Goal: Information Seeking & Learning: Learn about a topic

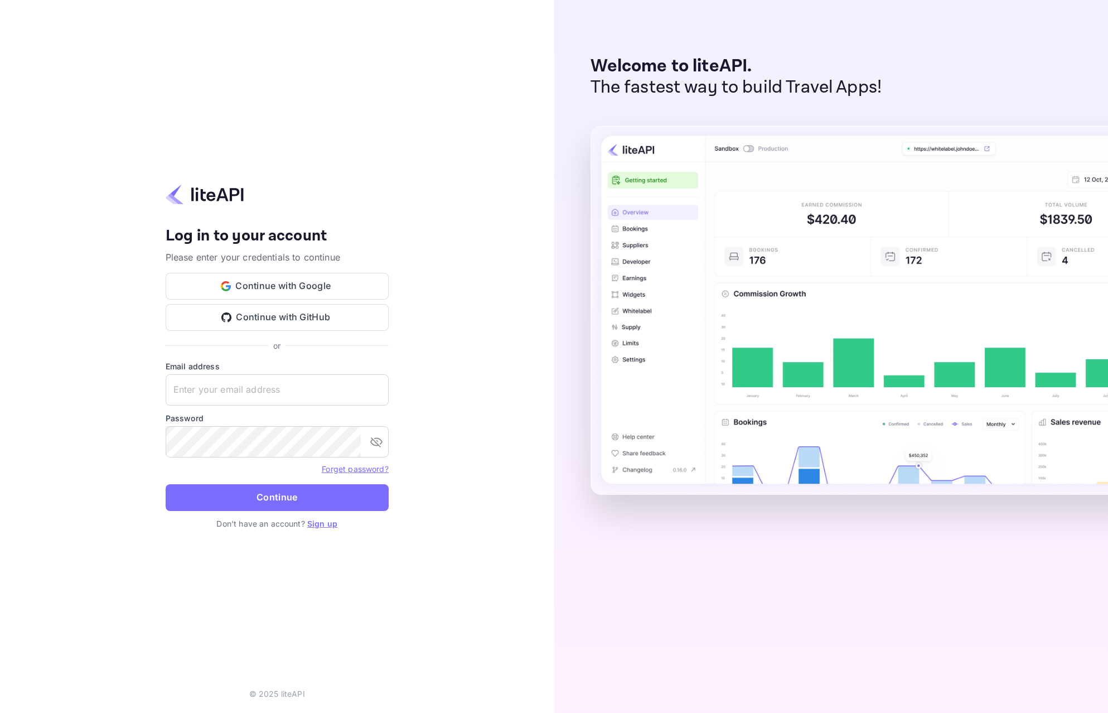
type input "[PERSON_NAME][EMAIL_ADDRESS][DOMAIN_NAME]"
click at [166, 484] on button "Continue" at bounding box center [277, 497] width 223 height 27
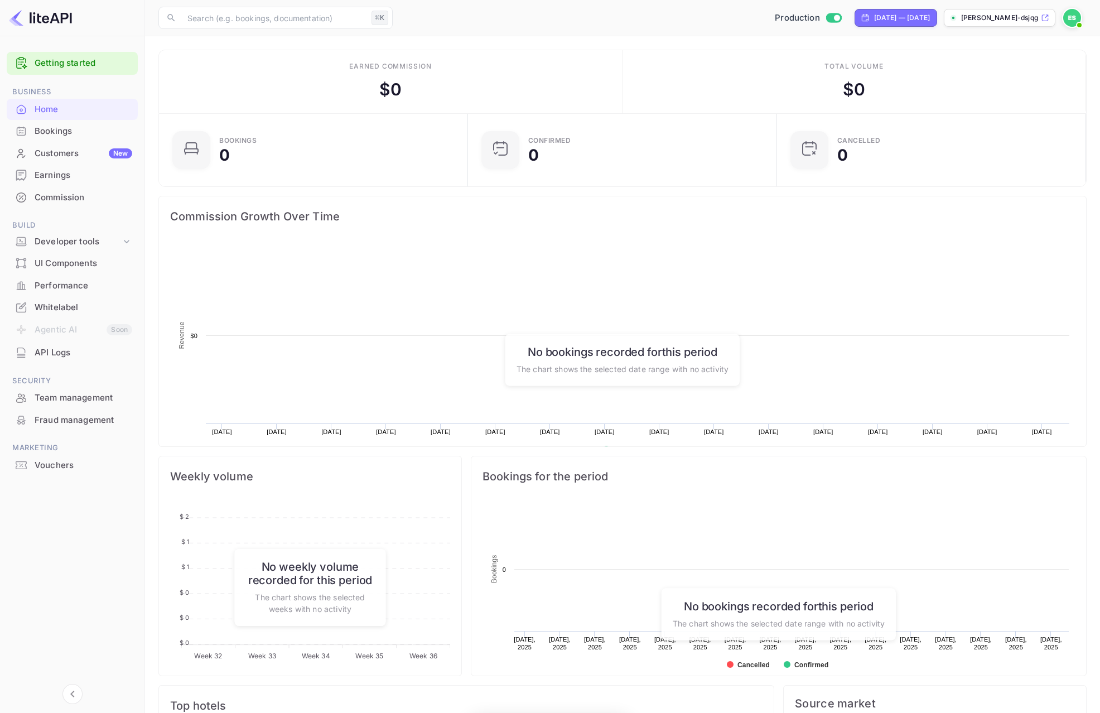
scroll to position [173, 294]
click at [110, 359] on div "API Logs" at bounding box center [72, 353] width 131 height 22
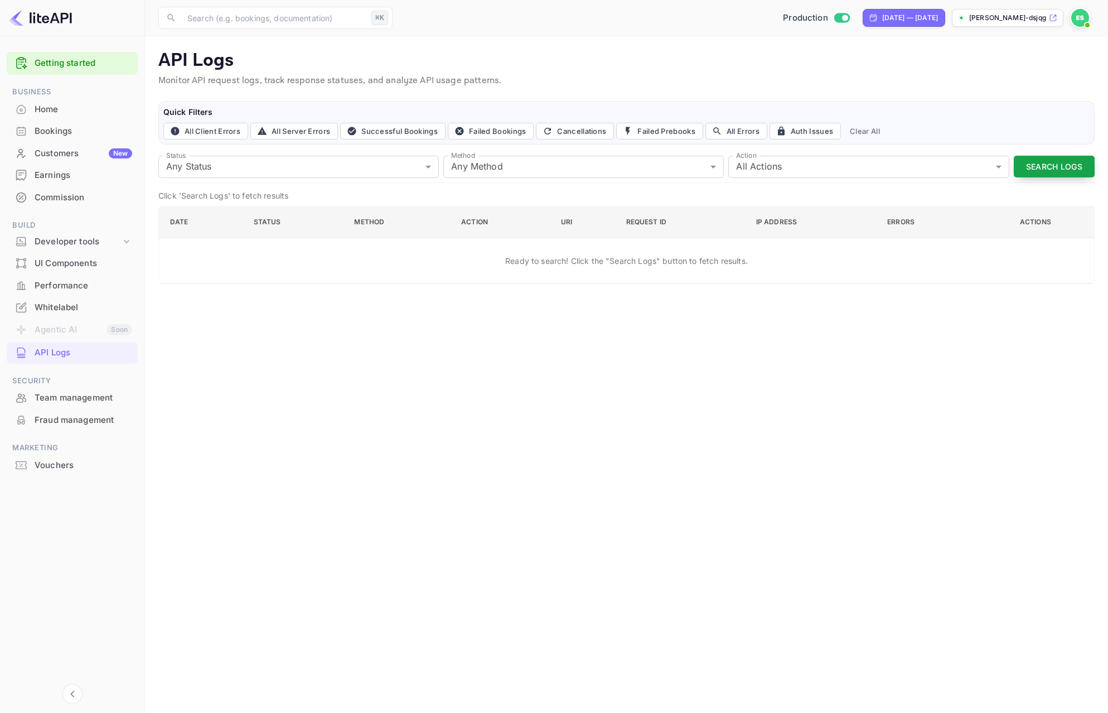
click at [1062, 176] on button "Search Logs" at bounding box center [1054, 167] width 81 height 22
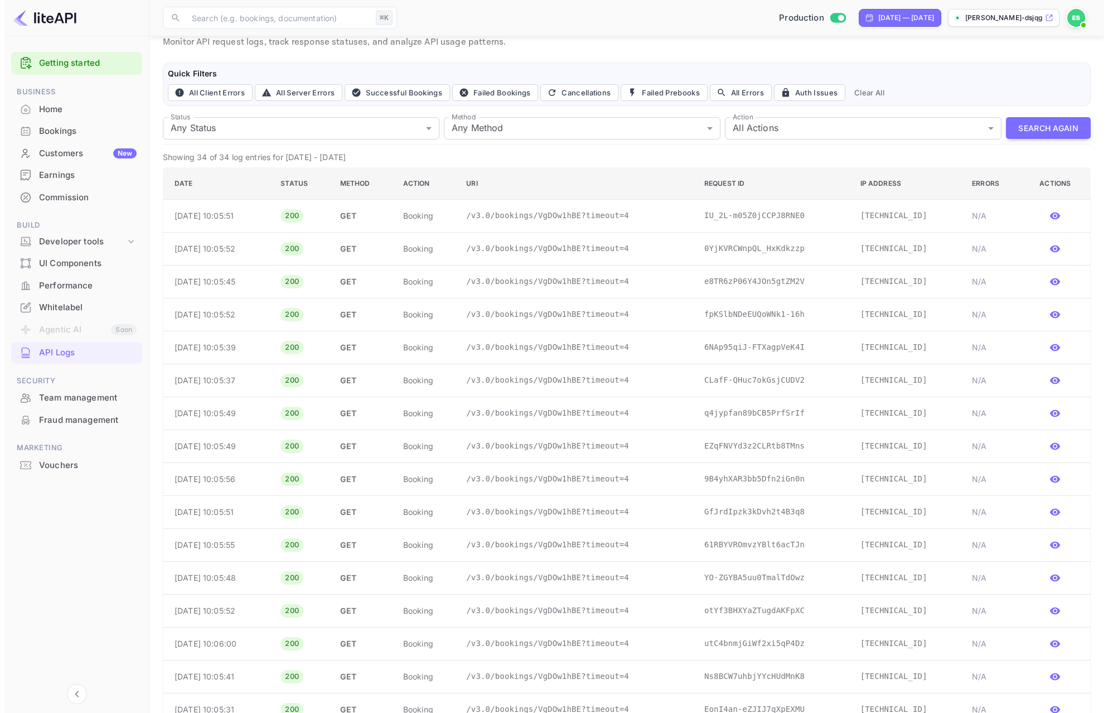
scroll to position [38, 0]
click at [895, 219] on p "10.0.0.176" at bounding box center [903, 216] width 94 height 12
click at [1055, 220] on icon "button" at bounding box center [1050, 216] width 11 height 11
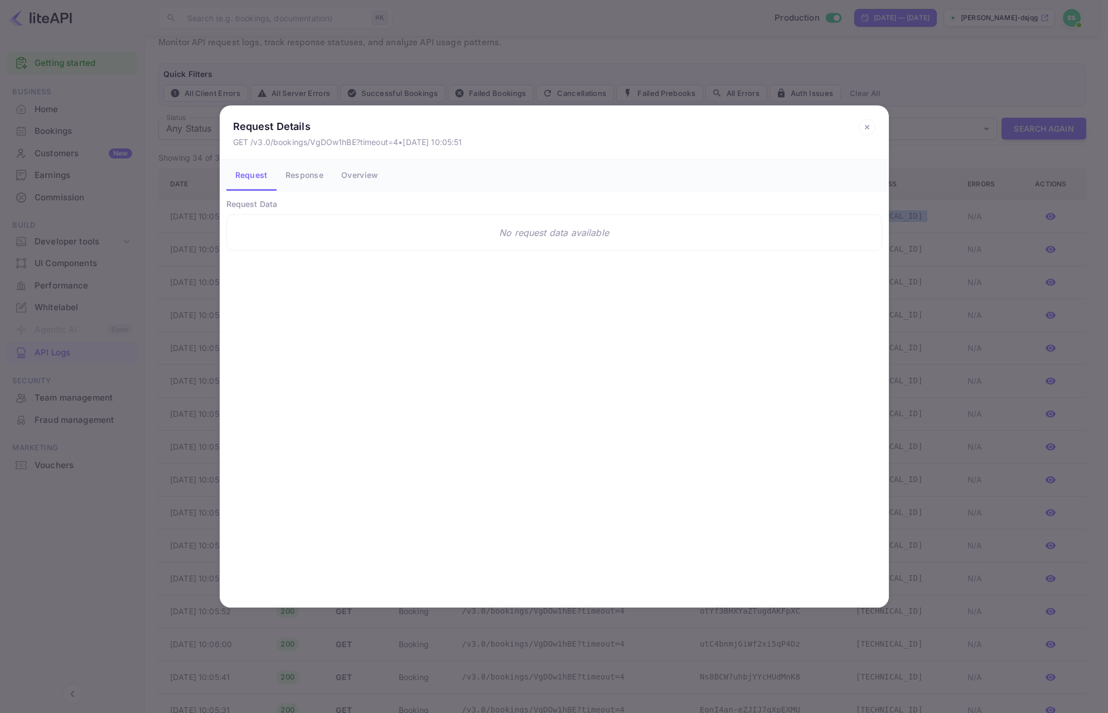
click at [349, 175] on button "Overview" at bounding box center [359, 175] width 55 height 31
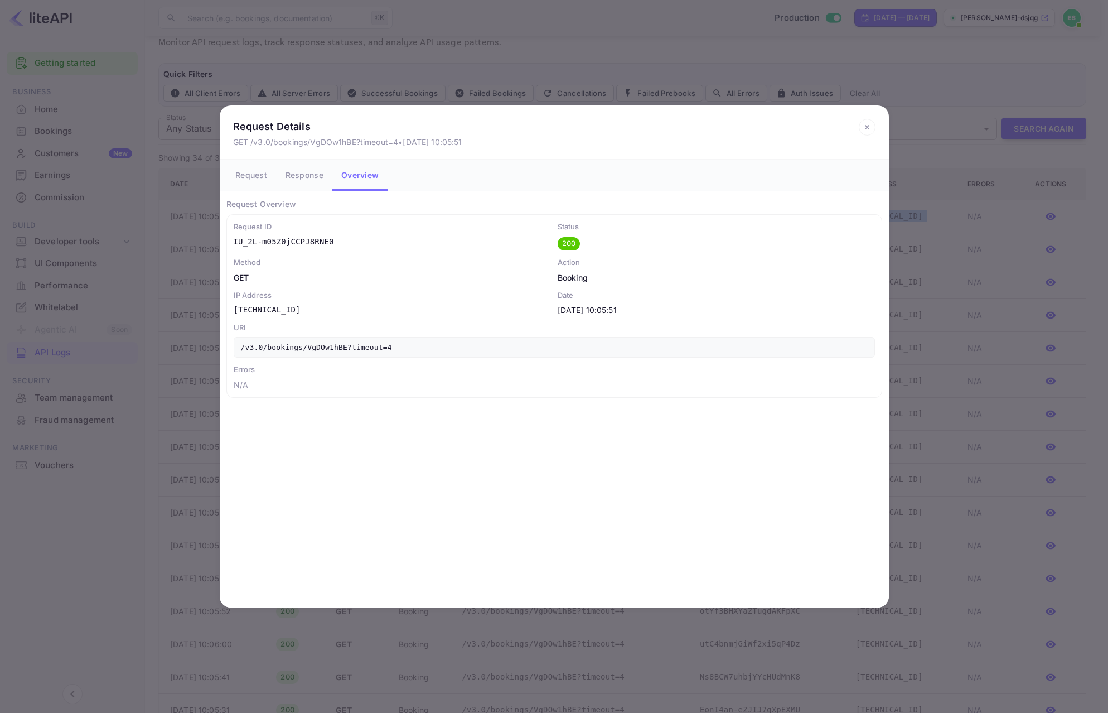
click at [311, 183] on button "Response" at bounding box center [305, 175] width 56 height 31
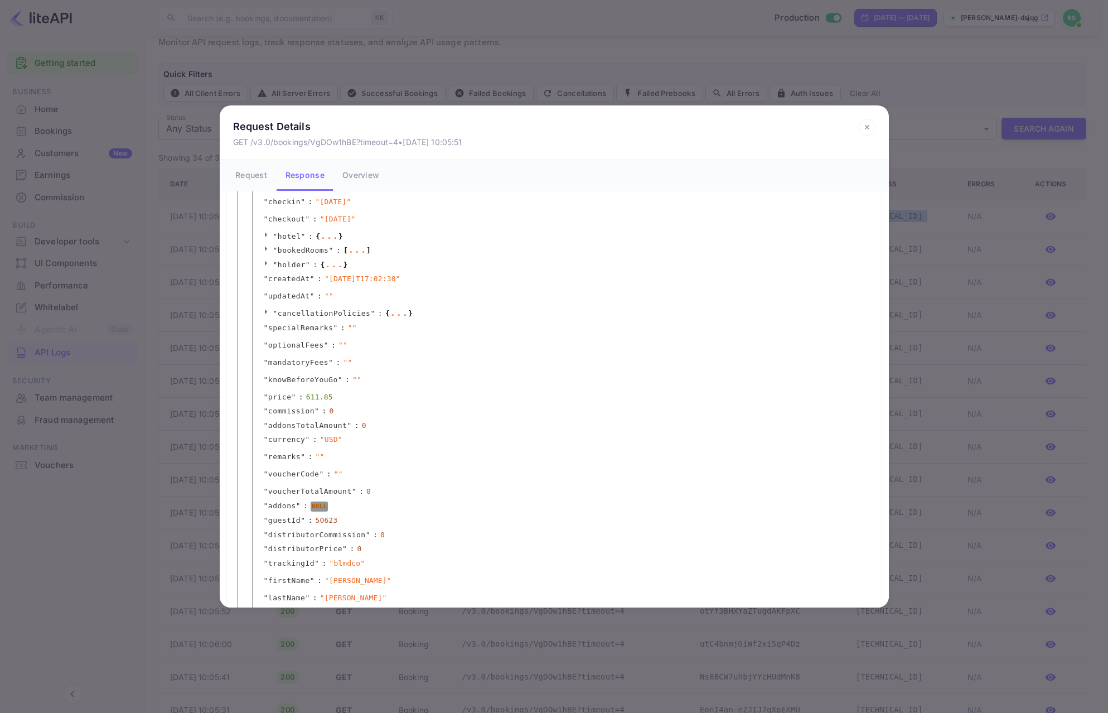
scroll to position [187, 0]
click at [274, 233] on span """ at bounding box center [275, 235] width 4 height 8
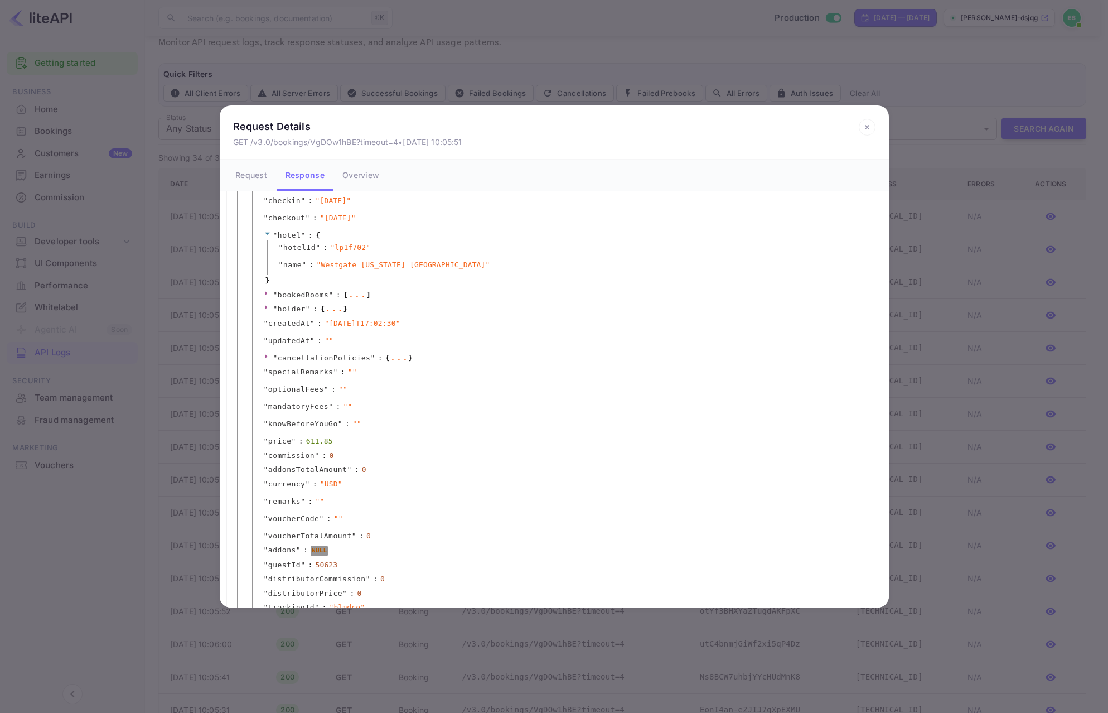
click at [266, 233] on icon at bounding box center [267, 233] width 7 height 7
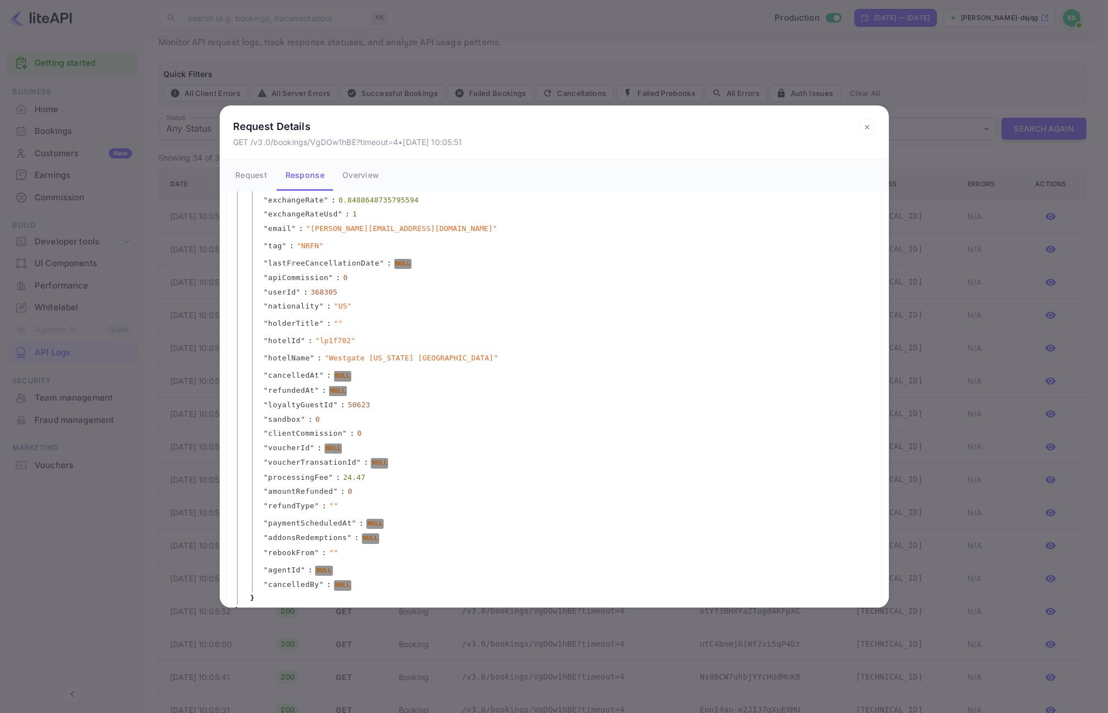
scroll to position [723, 0]
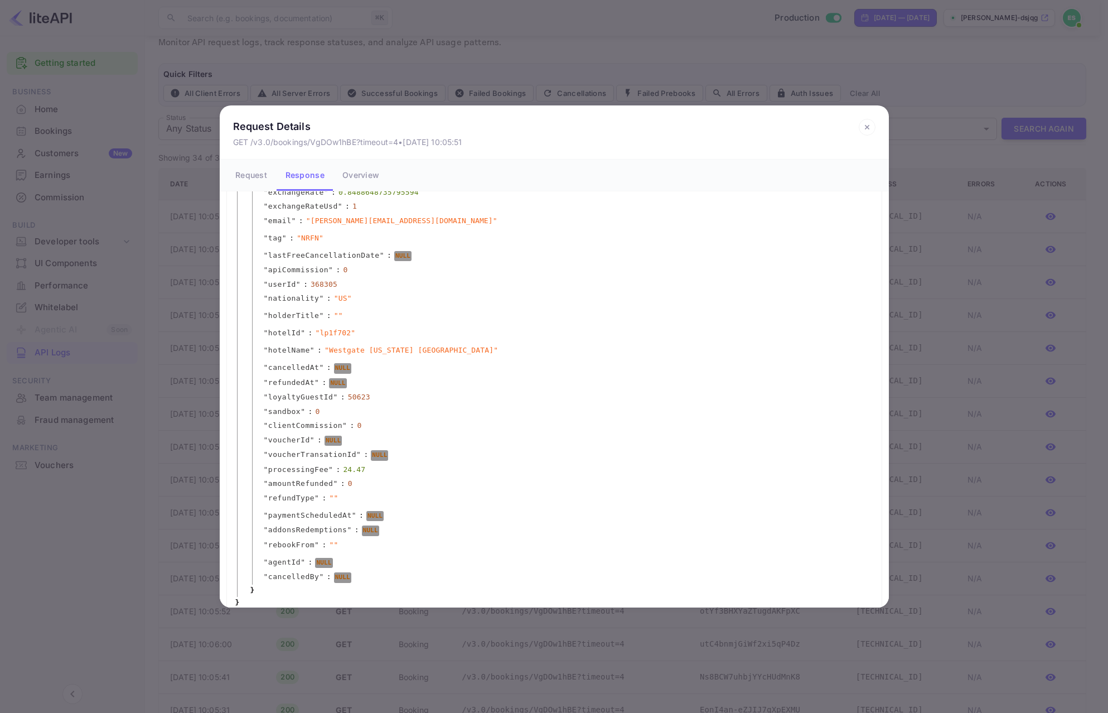
click at [229, 248] on div "" root " : { " data " : { " bookingId " : " VgDOw1hBE " " clientReference " : "…" at bounding box center [554, 53] width 656 height 1125
click at [206, 253] on div "Request Details GET /v3.0/bookings/VgDOw1hBE?timeout=4 • Sep 03, 2025 10:05:51 …" at bounding box center [554, 356] width 1108 height 713
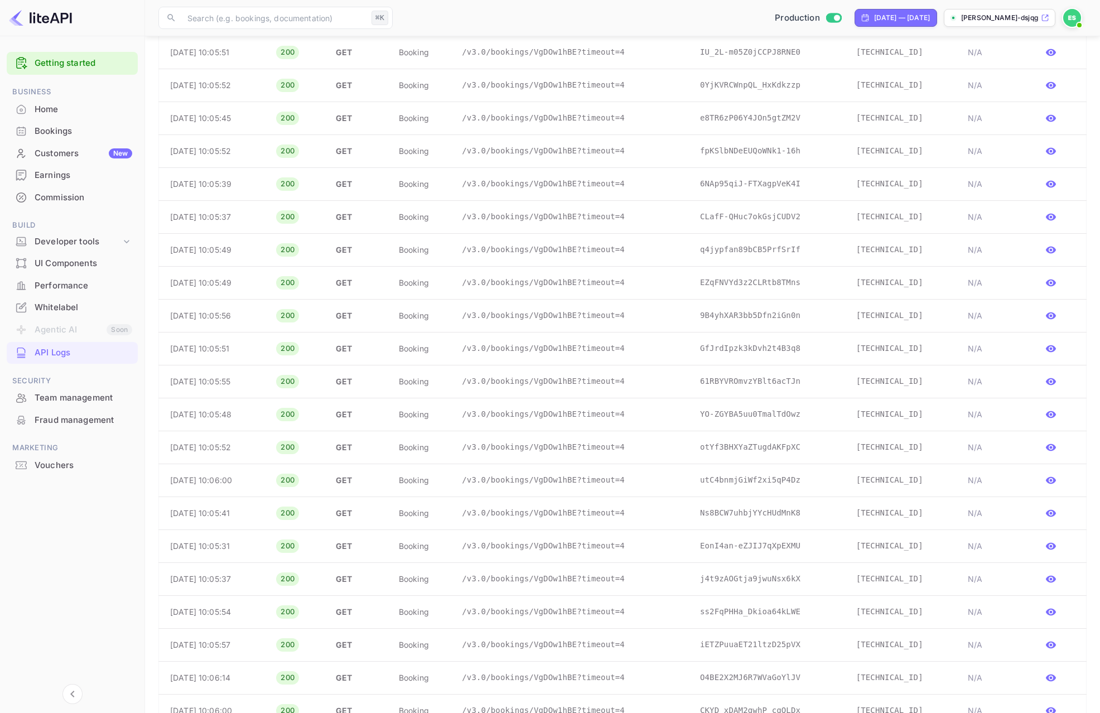
scroll to position [23, 0]
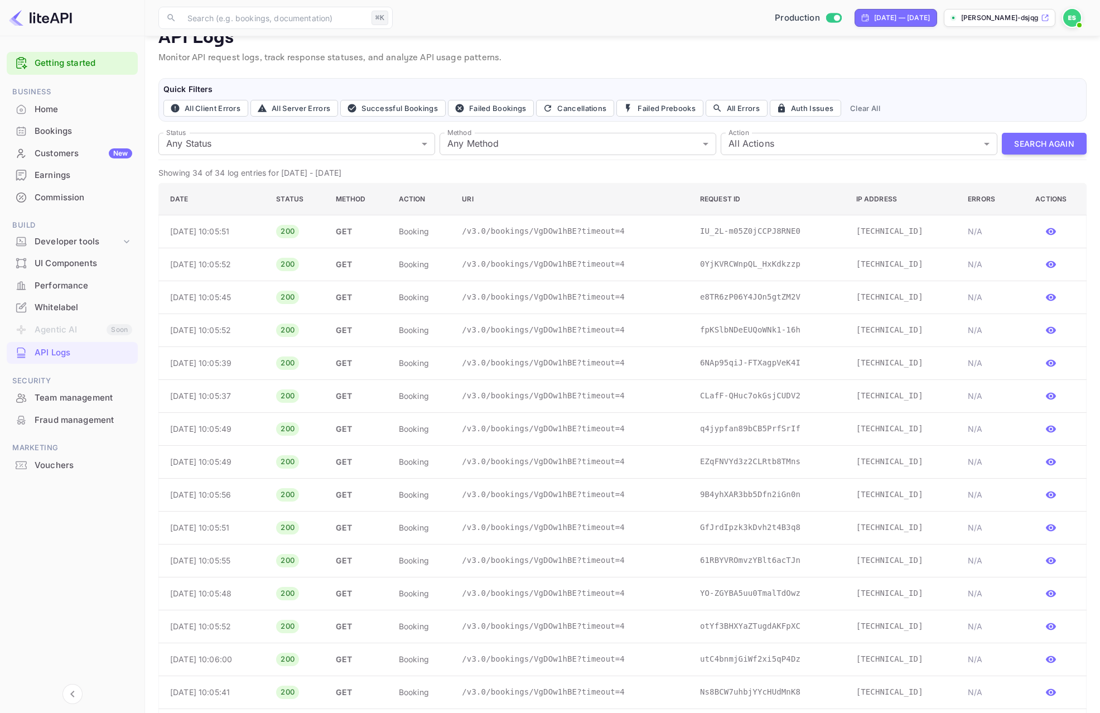
click at [901, 300] on p "10.0.0.212" at bounding box center [903, 297] width 94 height 12
drag, startPoint x: 1036, startPoint y: 298, endPoint x: 1046, endPoint y: 296, distance: 9.9
click at [1037, 298] on td at bounding box center [1053, 297] width 68 height 33
click at [1051, 295] on icon "button" at bounding box center [1051, 297] width 10 height 7
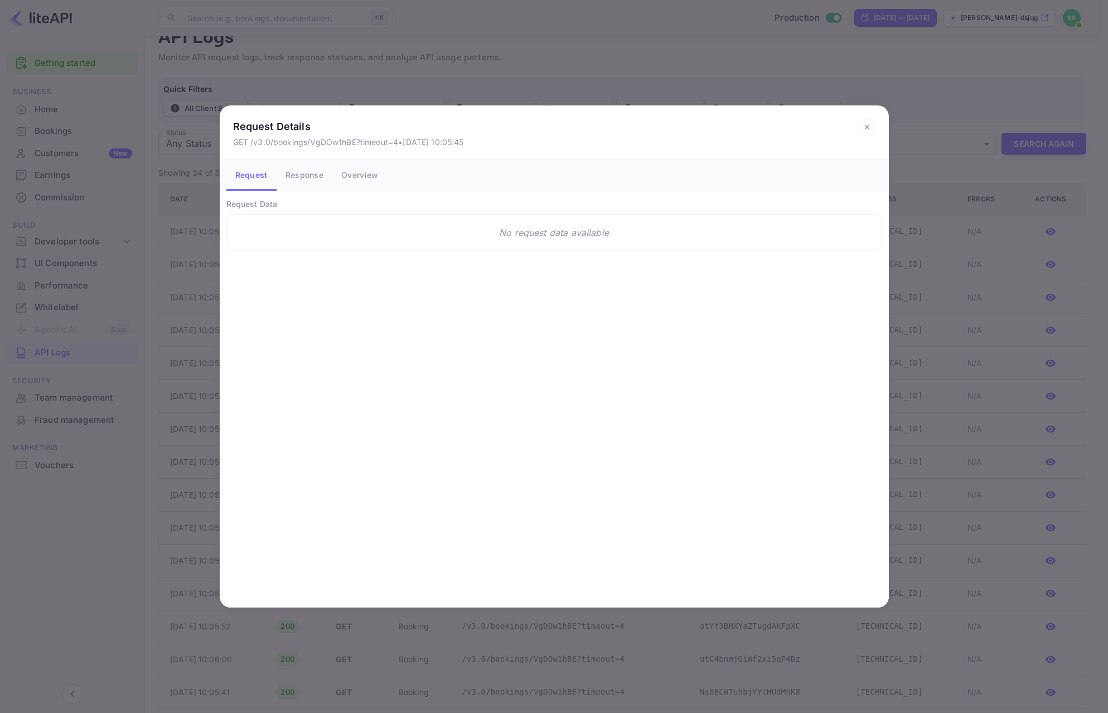
click at [299, 170] on button "Response" at bounding box center [305, 175] width 56 height 31
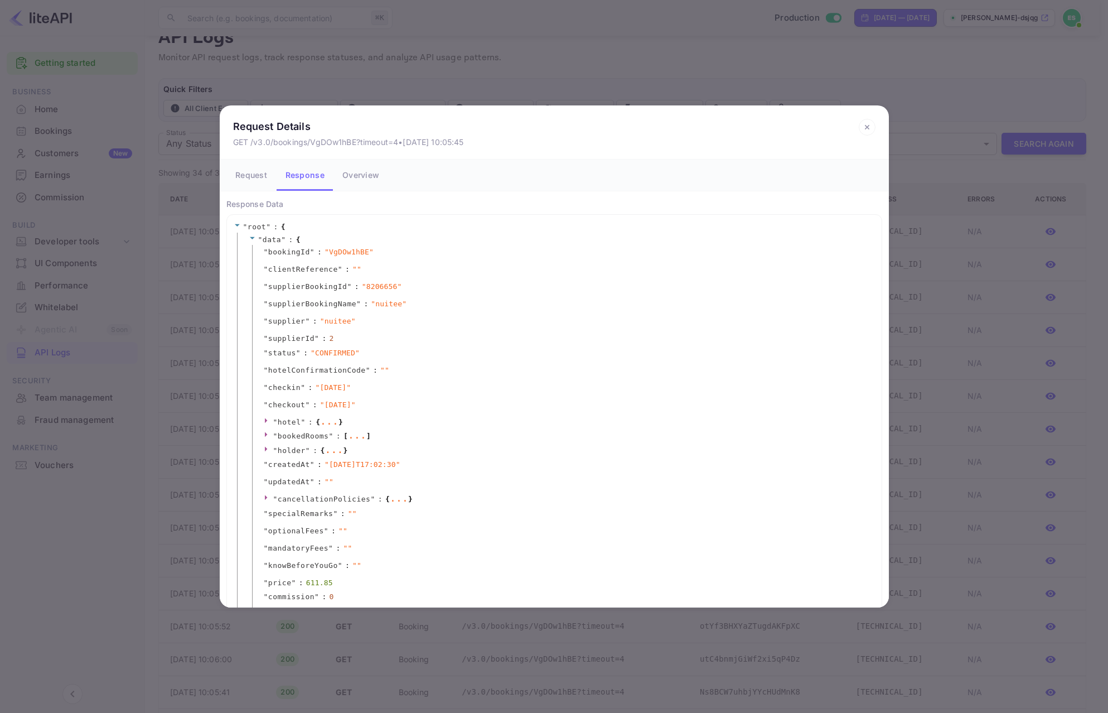
click at [265, 423] on icon at bounding box center [267, 420] width 7 height 7
click at [179, 432] on div "Request Details GET /v3.0/bookings/VgDOw1hBE?timeout=4 • Sep 01, 2025 10:05:45 …" at bounding box center [554, 356] width 1108 height 713
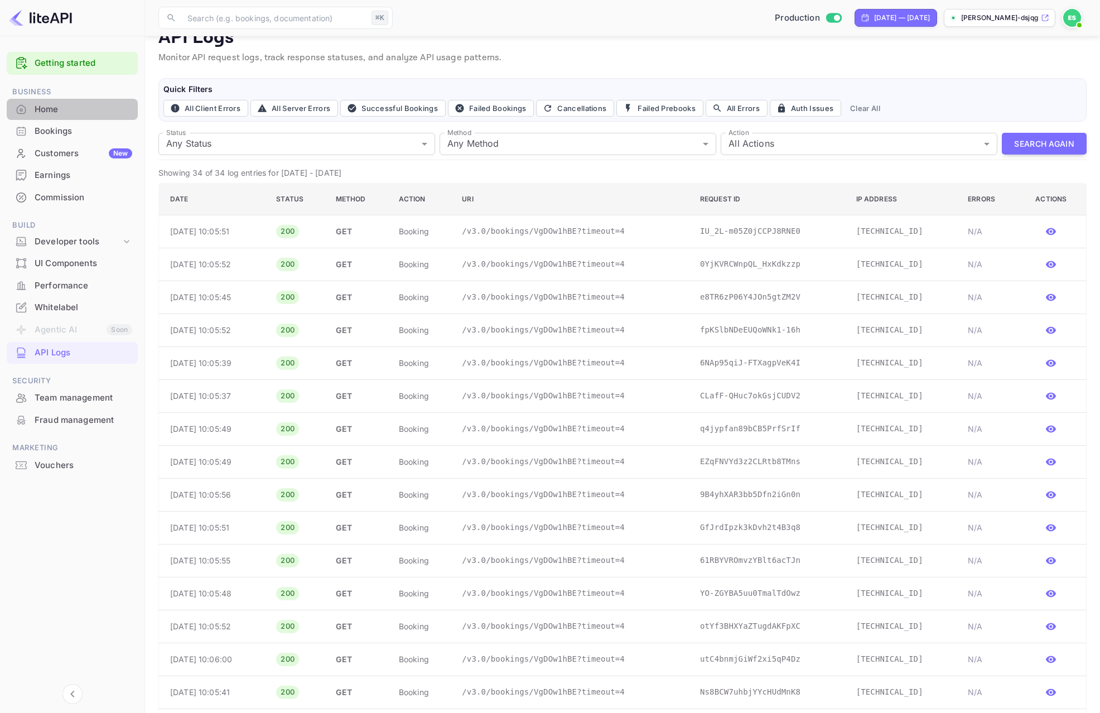
click at [106, 111] on div "Home" at bounding box center [84, 109] width 98 height 13
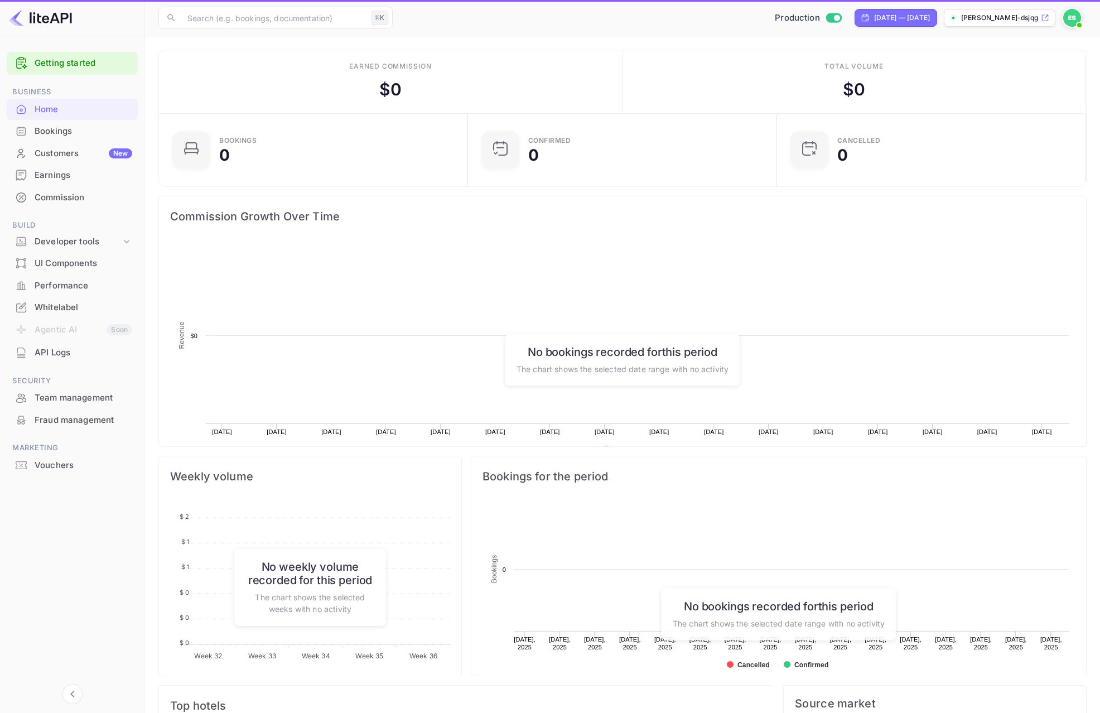
scroll to position [173, 294]
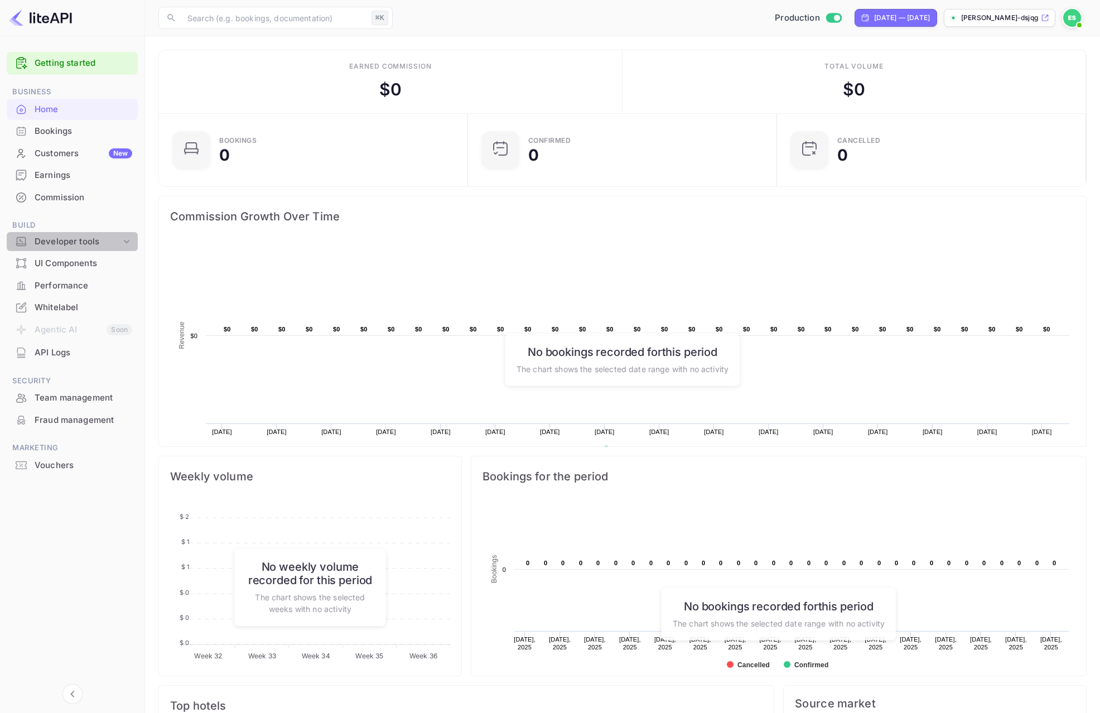
click at [85, 233] on div "Developer tools" at bounding box center [72, 242] width 131 height 20
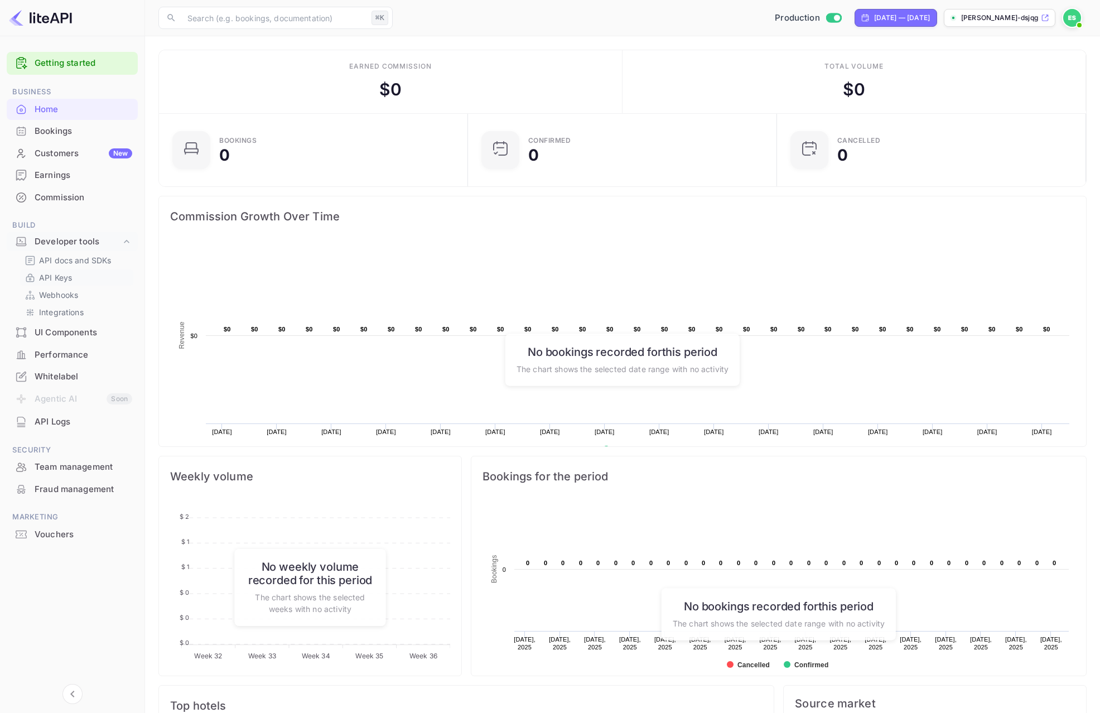
click at [82, 281] on link "API Keys" at bounding box center [77, 278] width 104 height 12
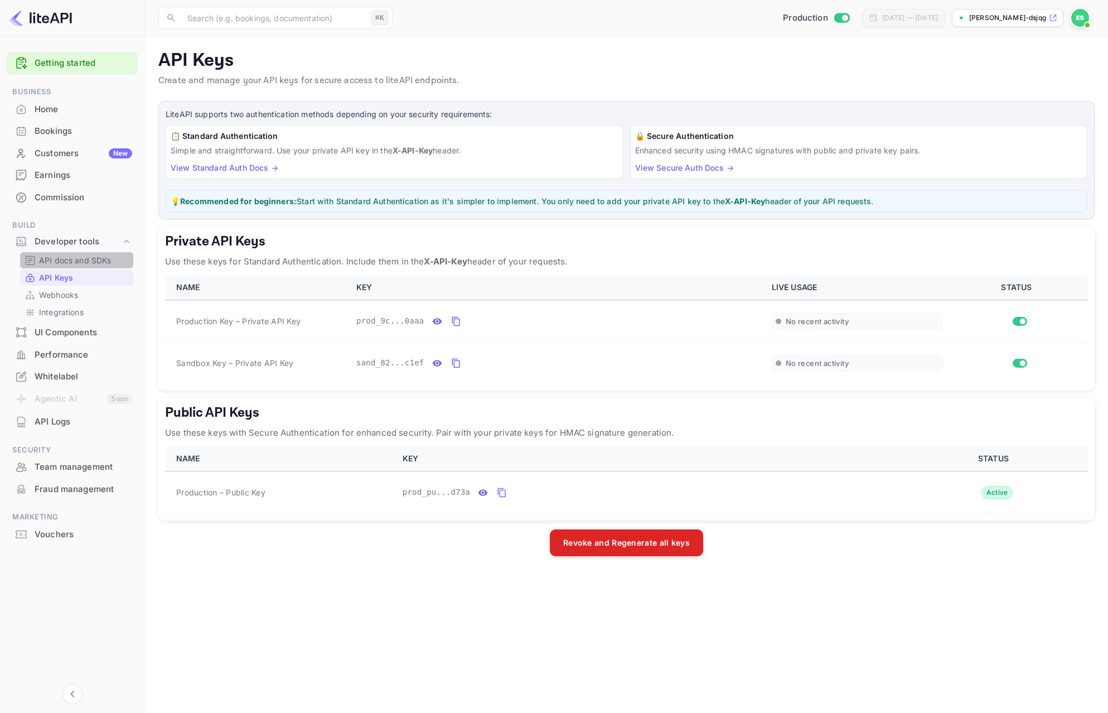
click at [83, 258] on p "API docs and SDKs" at bounding box center [75, 260] width 73 height 12
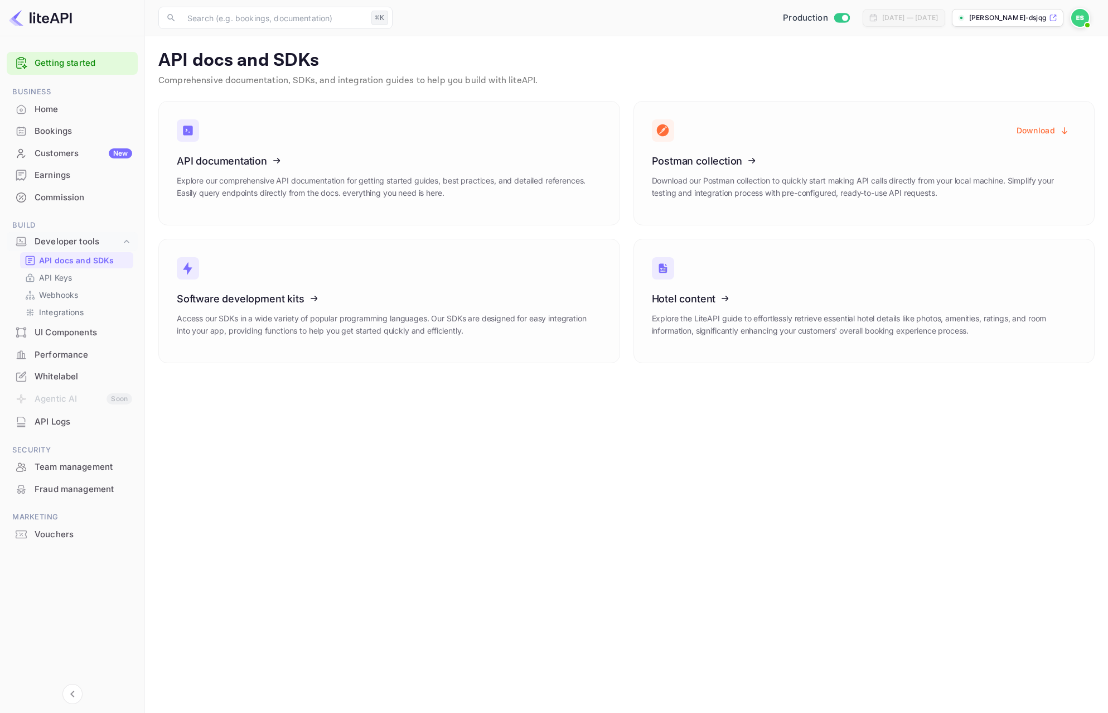
click at [76, 349] on div "Performance" at bounding box center [84, 355] width 98 height 13
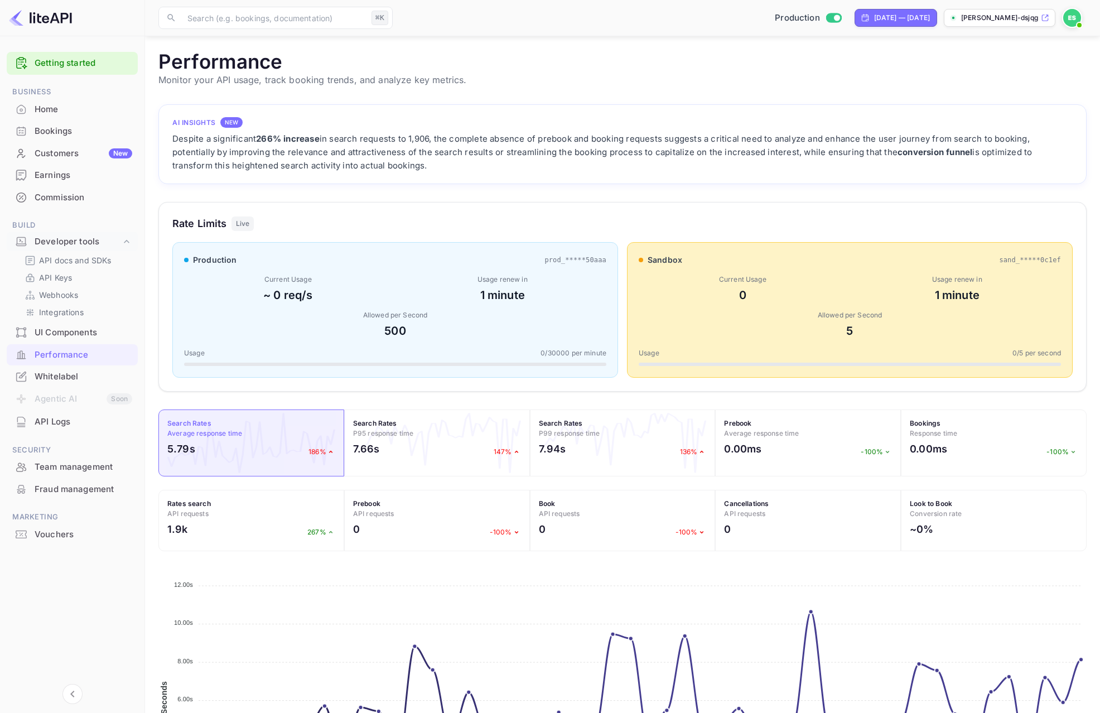
scroll to position [157, 0]
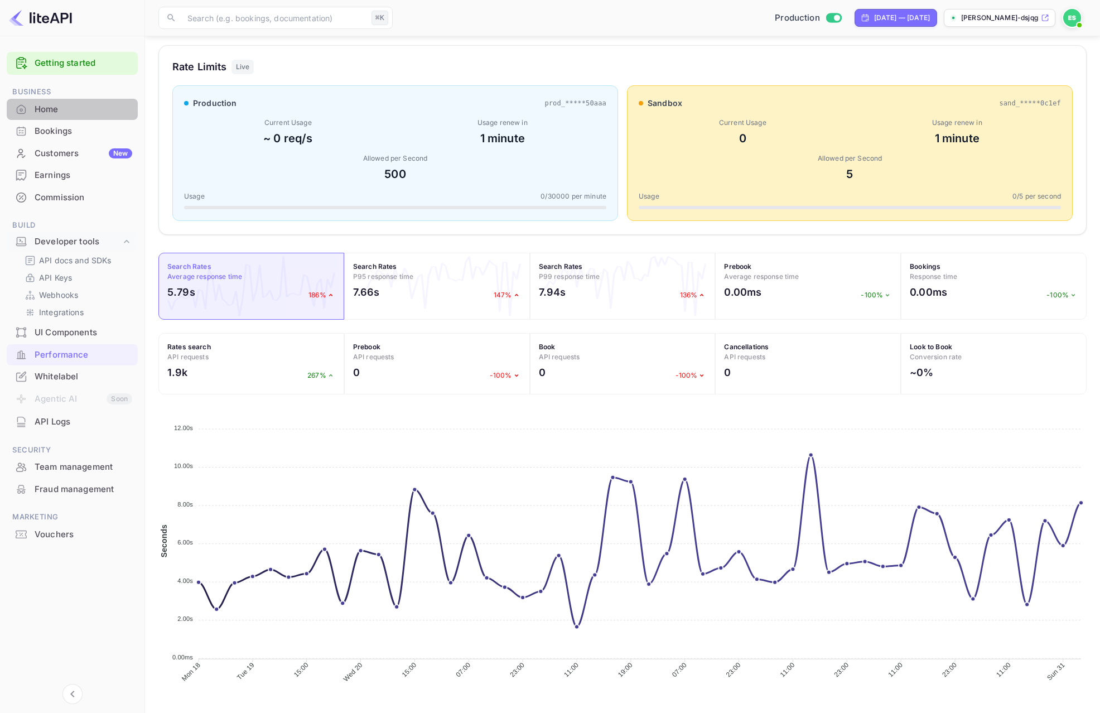
click at [77, 105] on div "Home" at bounding box center [84, 109] width 98 height 13
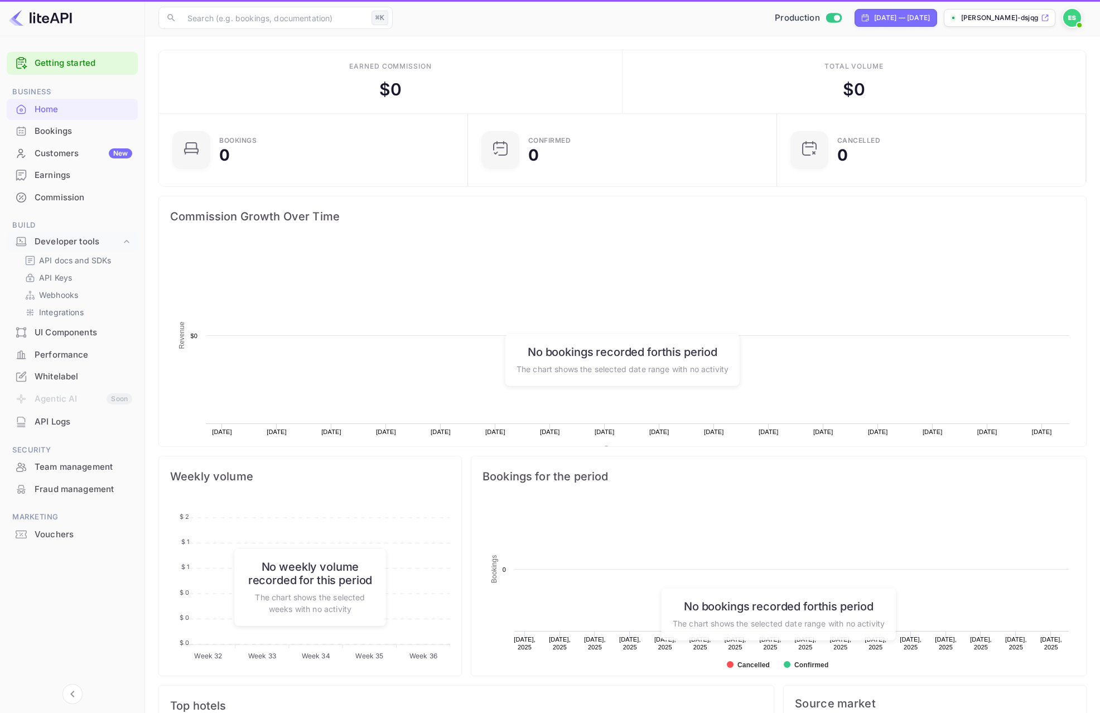
scroll to position [173, 294]
